Goal: Task Accomplishment & Management: Manage account settings

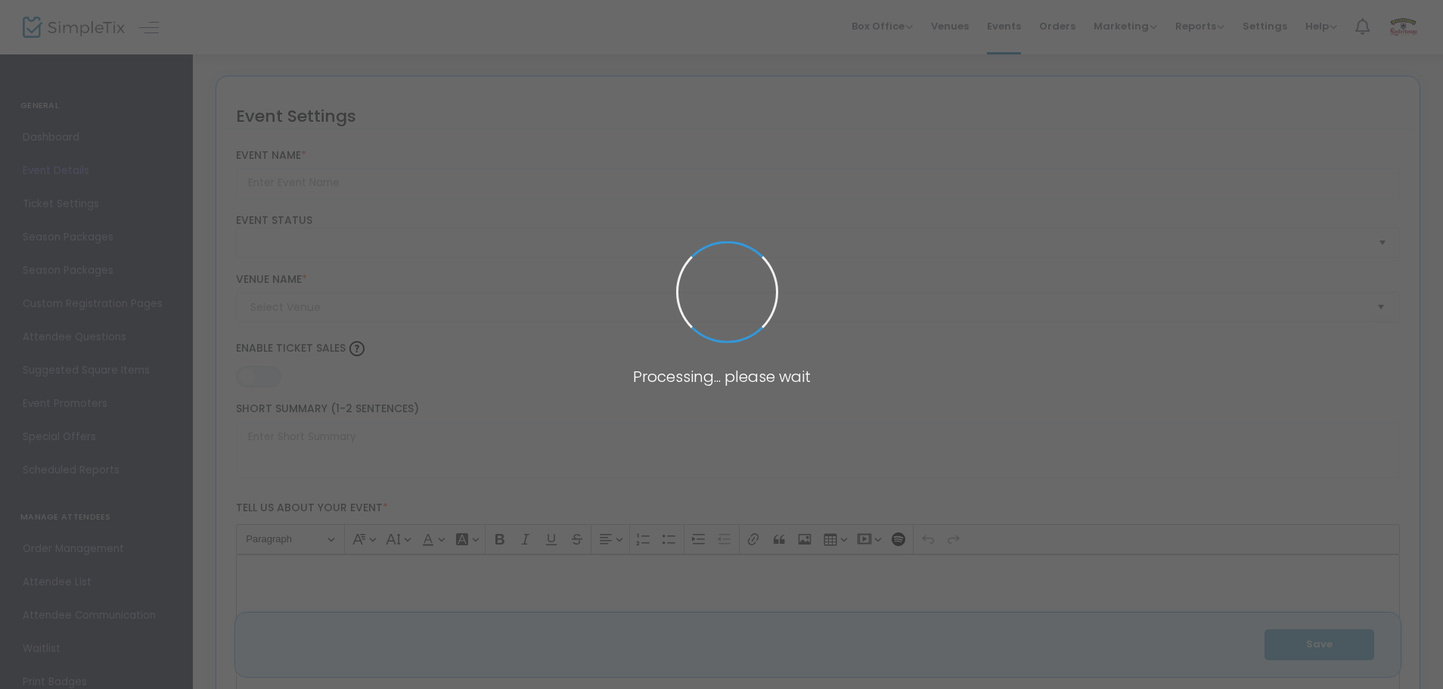
type input "Reading Liederkranz Oktoberfest"
type textarea "Join us [DATE]–[DATE], at the historic Reading Liederkranz for one of America’s…"
type input "Buy Tickets"
checkbox input "true"
type input "Reading Liederkranz"
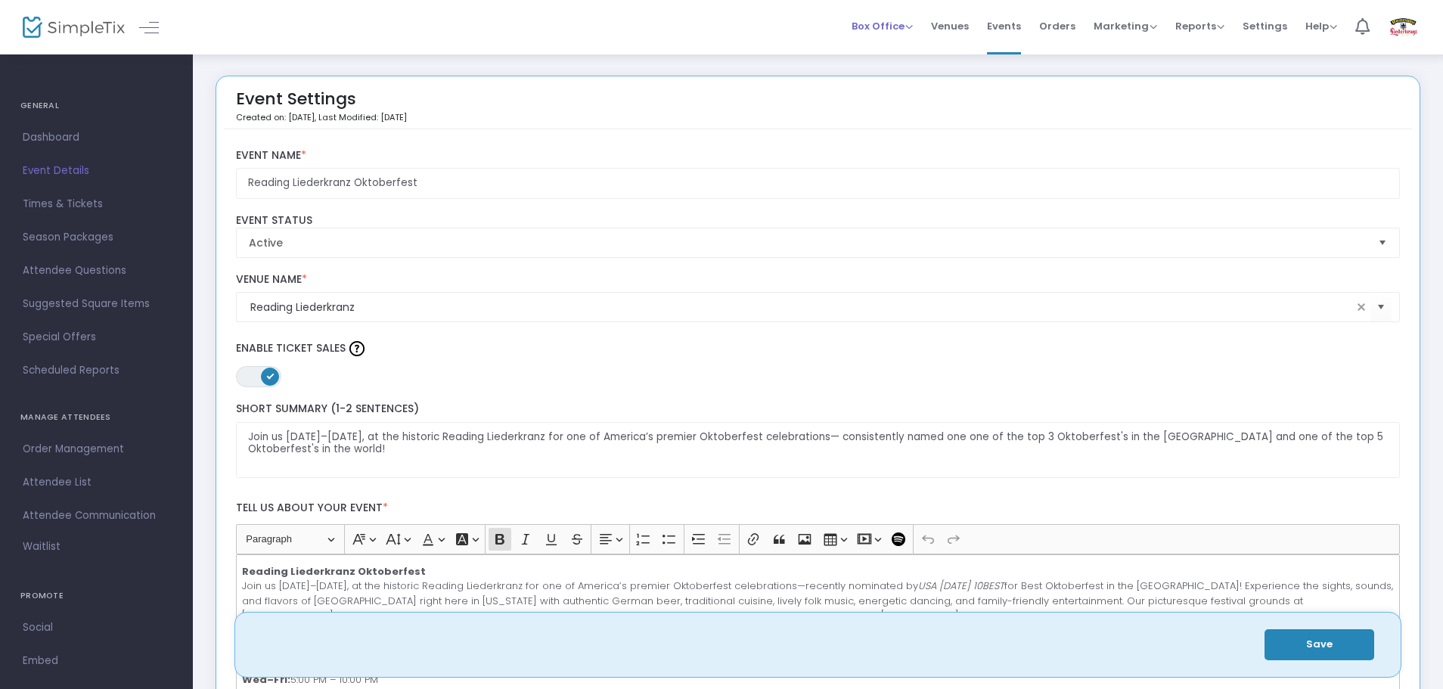
click at [902, 23] on span "Box Office" at bounding box center [881, 26] width 61 height 14
click at [1067, 24] on span "Orders" at bounding box center [1057, 26] width 36 height 39
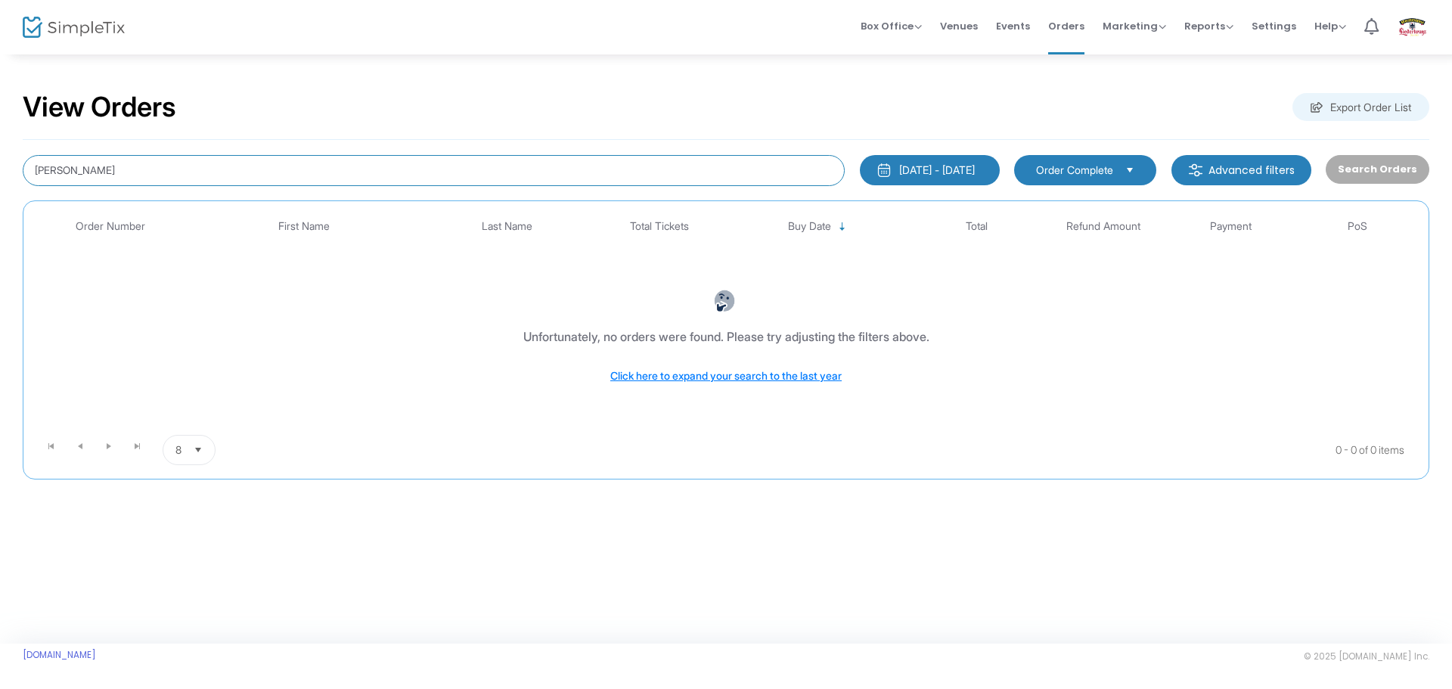
click at [166, 181] on input "[PERSON_NAME]" at bounding box center [434, 170] width 822 height 31
drag, startPoint x: 168, startPoint y: 179, endPoint x: -68, endPoint y: 169, distance: 236.1
click at [0, 169] on html "Processing... please wait Box Office Sell Tickets Bookings Sell Season Pass Ven…" at bounding box center [726, 344] width 1452 height 689
drag, startPoint x: 151, startPoint y: 180, endPoint x: -14, endPoint y: 178, distance: 165.6
click at [0, 178] on html "Processing... please wait Box Office Sell Tickets Bookings Sell Season Pass Ven…" at bounding box center [726, 344] width 1452 height 689
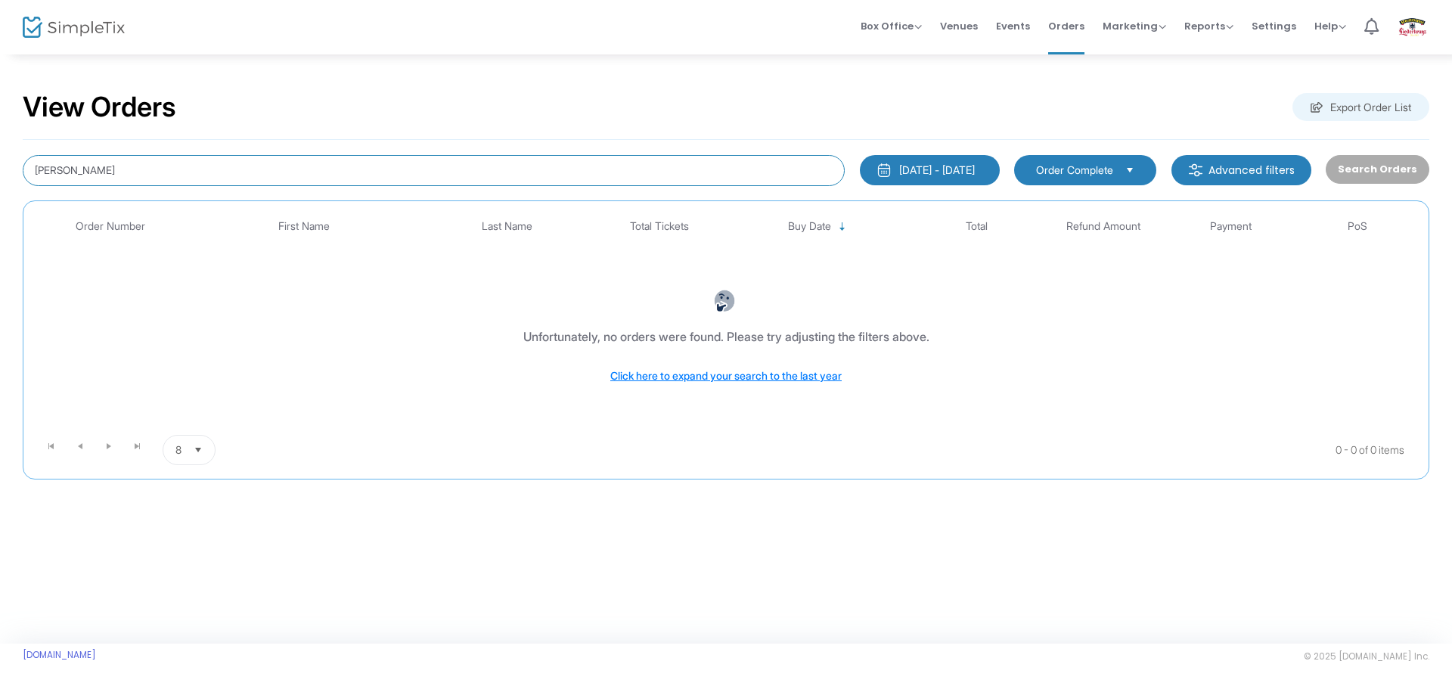
paste input "[EMAIL_ADDRESS][DOMAIN_NAME]"
type input "[EMAIL_ADDRESS][DOMAIN_NAME]"
click at [1400, 171] on div "Search Orders" at bounding box center [1377, 170] width 118 height 31
